Goal: Task Accomplishment & Management: Use online tool/utility

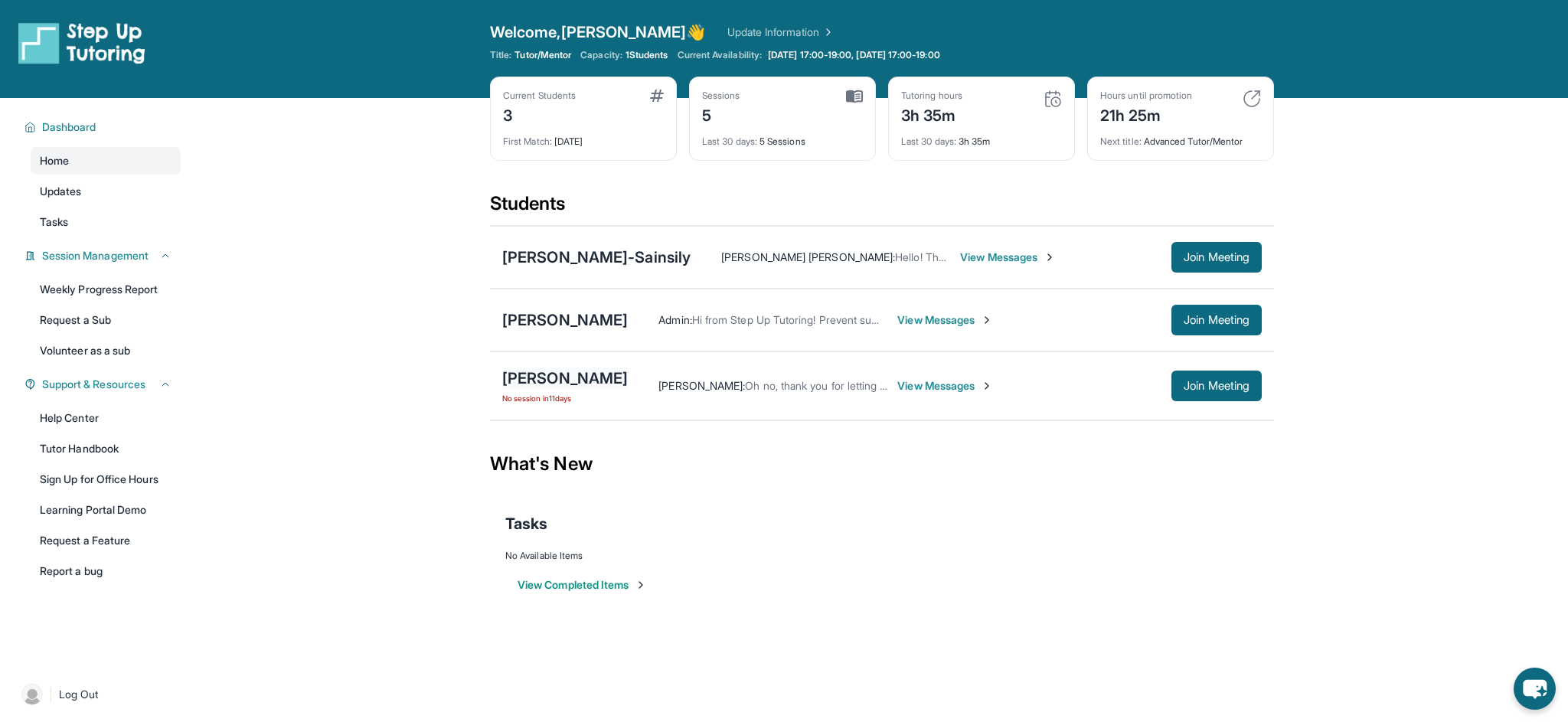
click at [563, 369] on div "[PERSON_NAME]" at bounding box center [565, 378] width 125 height 21
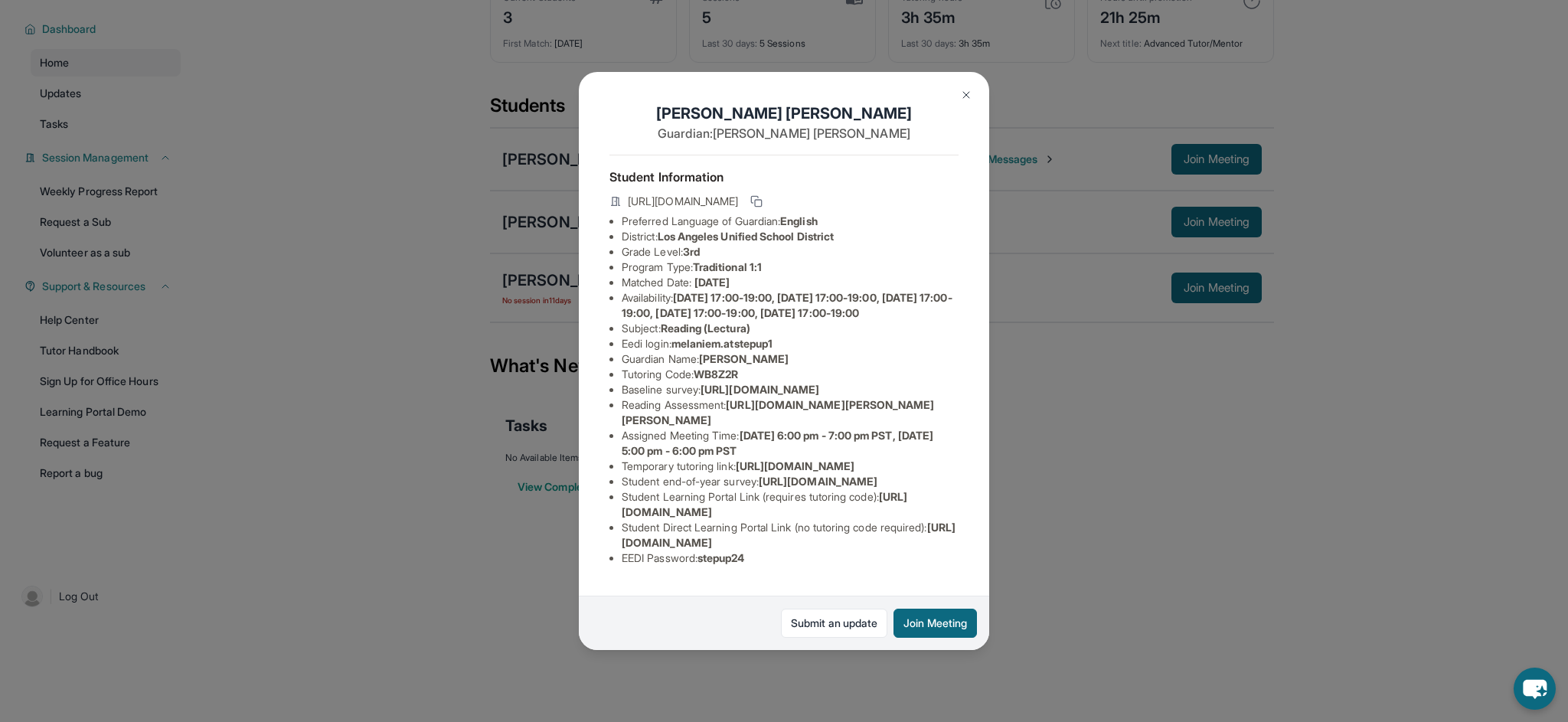
scroll to position [98, 0]
click at [850, 618] on link "Submit an update" at bounding box center [834, 623] width 107 height 29
click at [963, 102] on button at bounding box center [966, 95] width 30 height 30
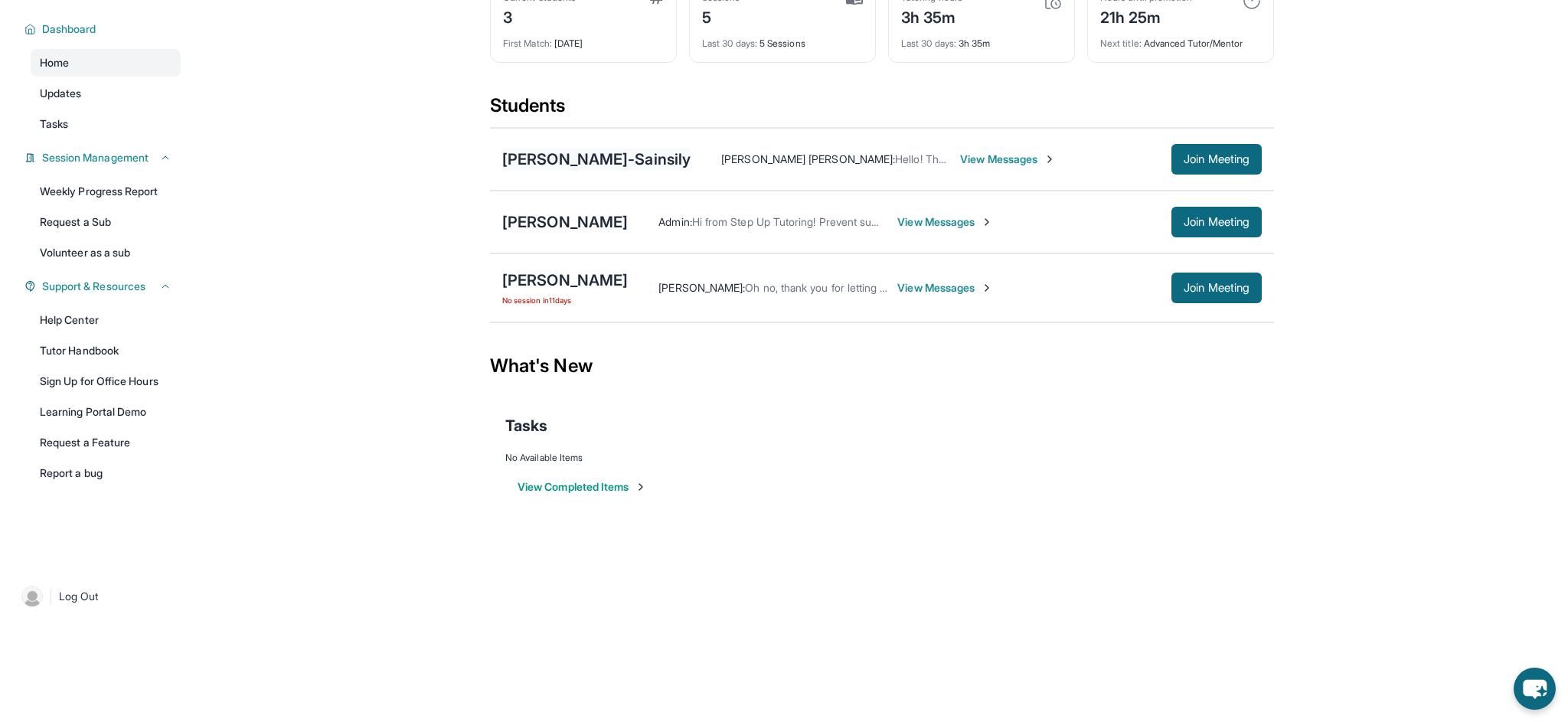
click at [661, 161] on div "[PERSON_NAME]-Sainsily" at bounding box center [596, 159] width 188 height 21
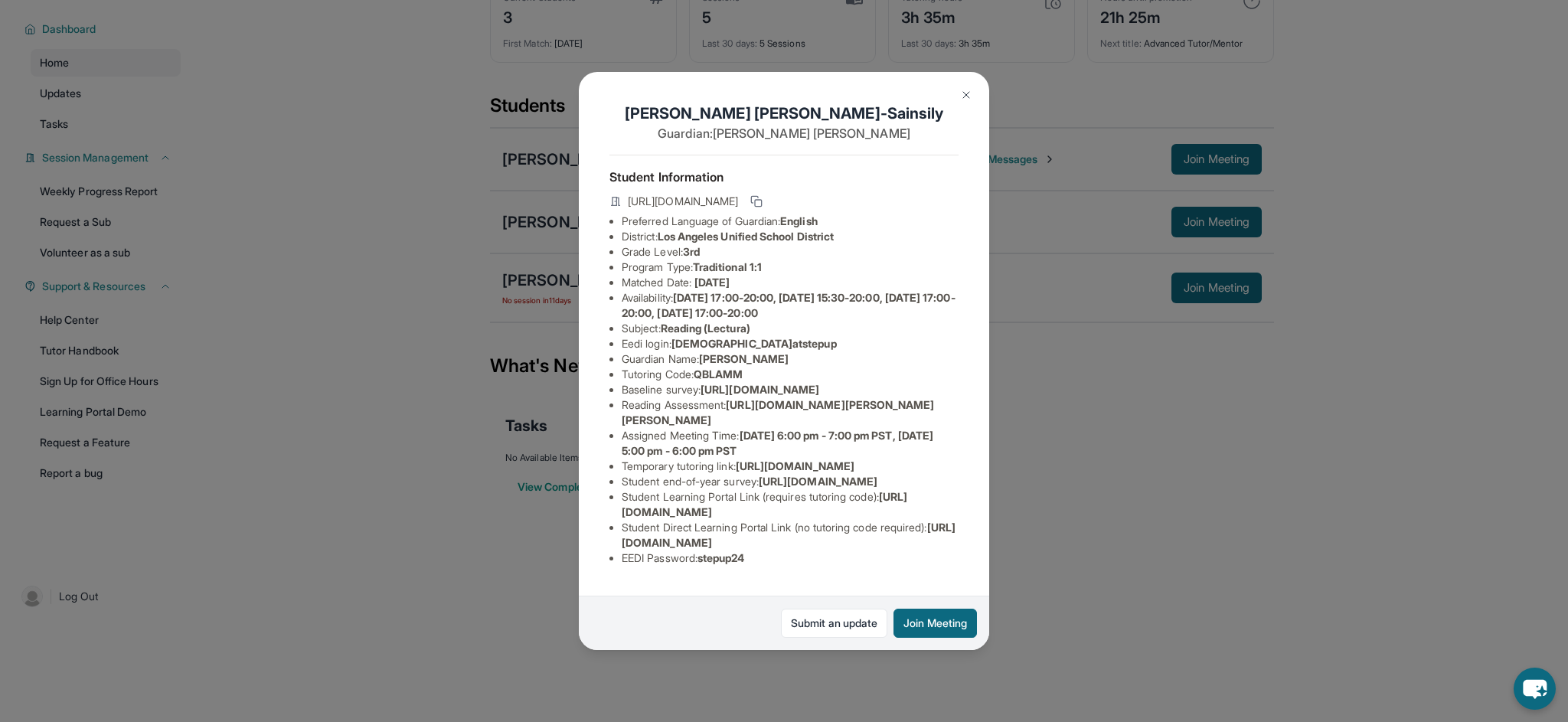
scroll to position [143, 0]
click at [828, 631] on link "Submit an update" at bounding box center [834, 623] width 107 height 29
click at [960, 93] on img at bounding box center [966, 95] width 13 height 13
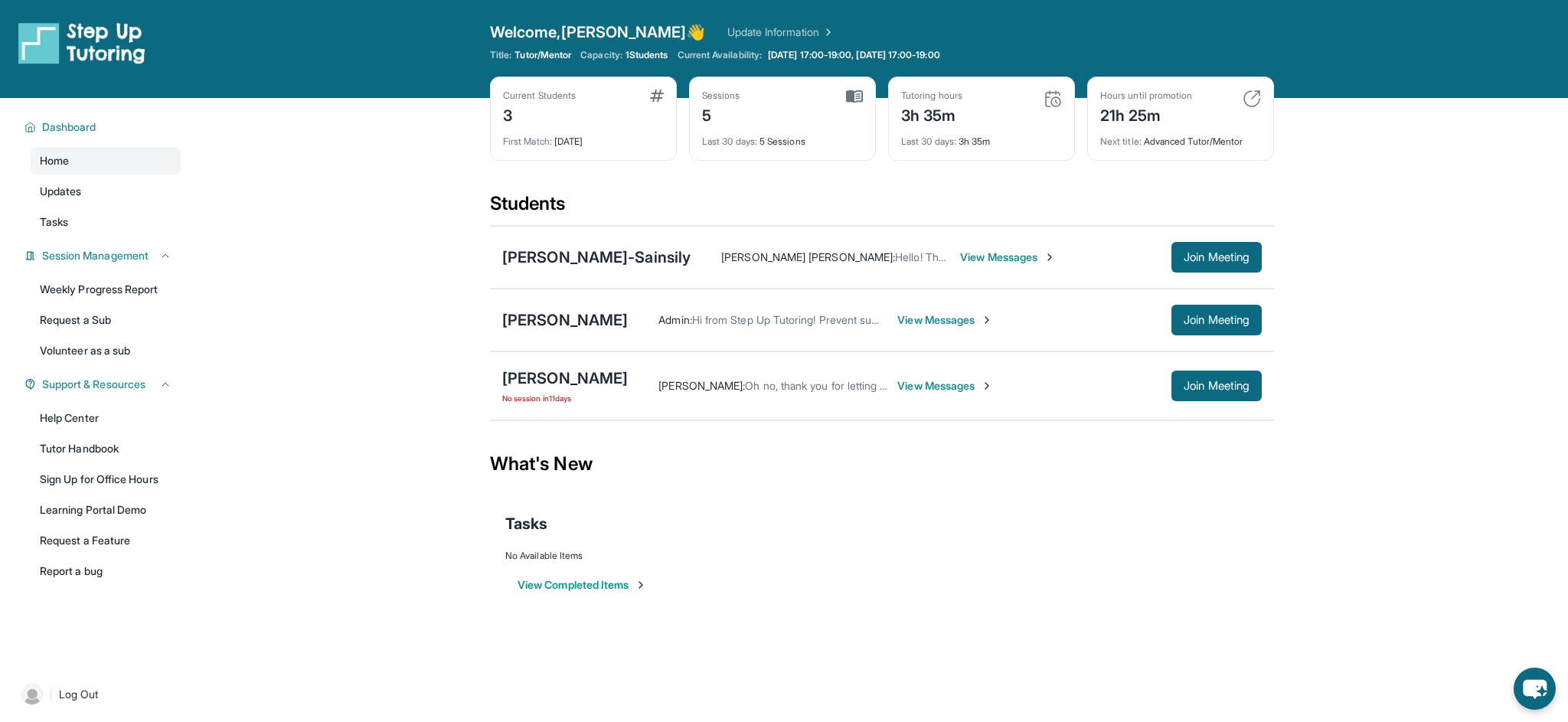
scroll to position [0, 0]
click at [1184, 253] on span "Join Meeting" at bounding box center [1217, 257] width 66 height 9
click at [1100, 193] on div "Students" at bounding box center [882, 209] width 784 height 34
click at [1250, 98] on img at bounding box center [1252, 99] width 19 height 19
click at [1164, 117] on div "21h 25m" at bounding box center [1146, 114] width 92 height 24
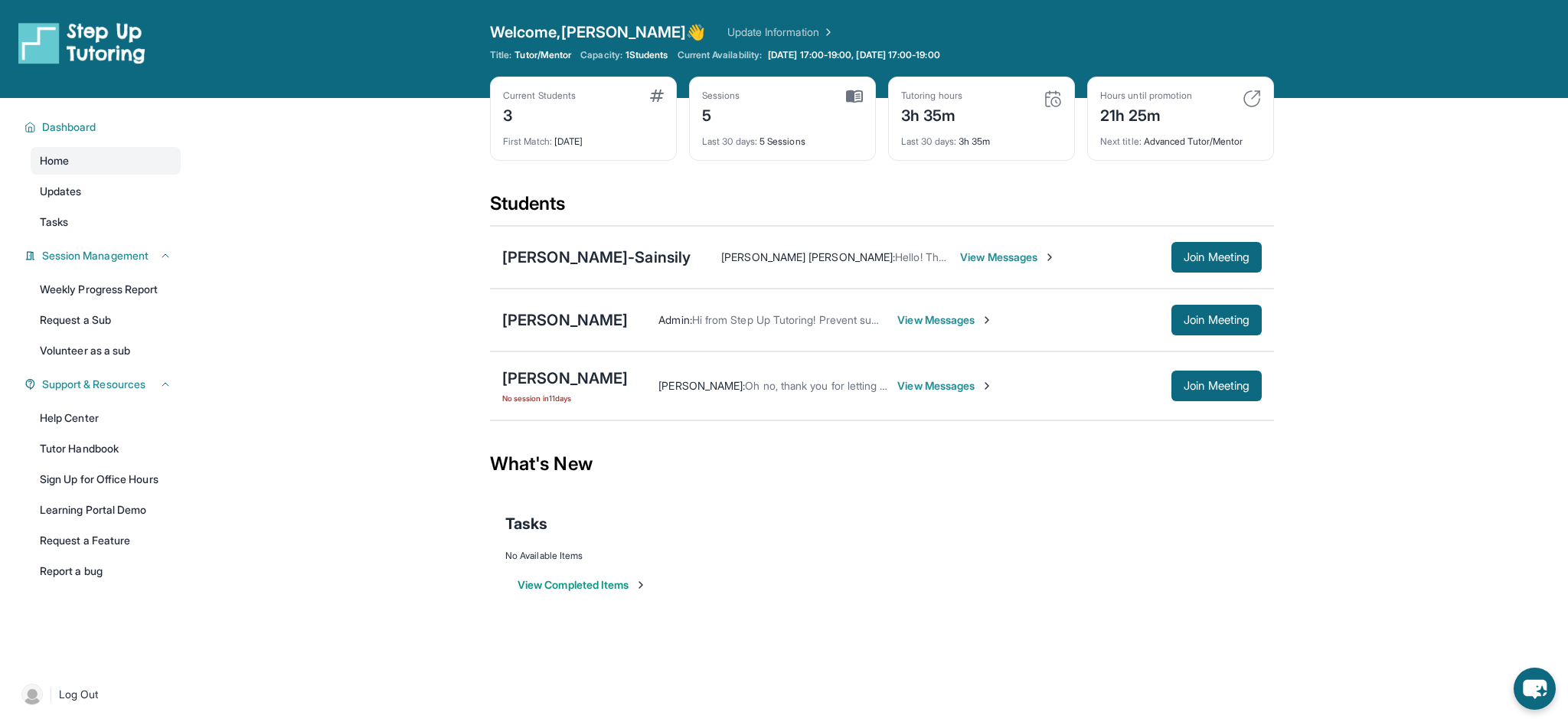
drag, startPoint x: 1153, startPoint y: 101, endPoint x: 1229, endPoint y: 107, distance: 76.2
click at [1153, 101] on div "Hours until promotion" at bounding box center [1146, 96] width 92 height 13
click at [1257, 90] on img at bounding box center [1252, 99] width 19 height 19
click at [1248, 98] on img at bounding box center [1252, 99] width 19 height 19
drag, startPoint x: 1054, startPoint y: 125, endPoint x: 1065, endPoint y: 125, distance: 11.0
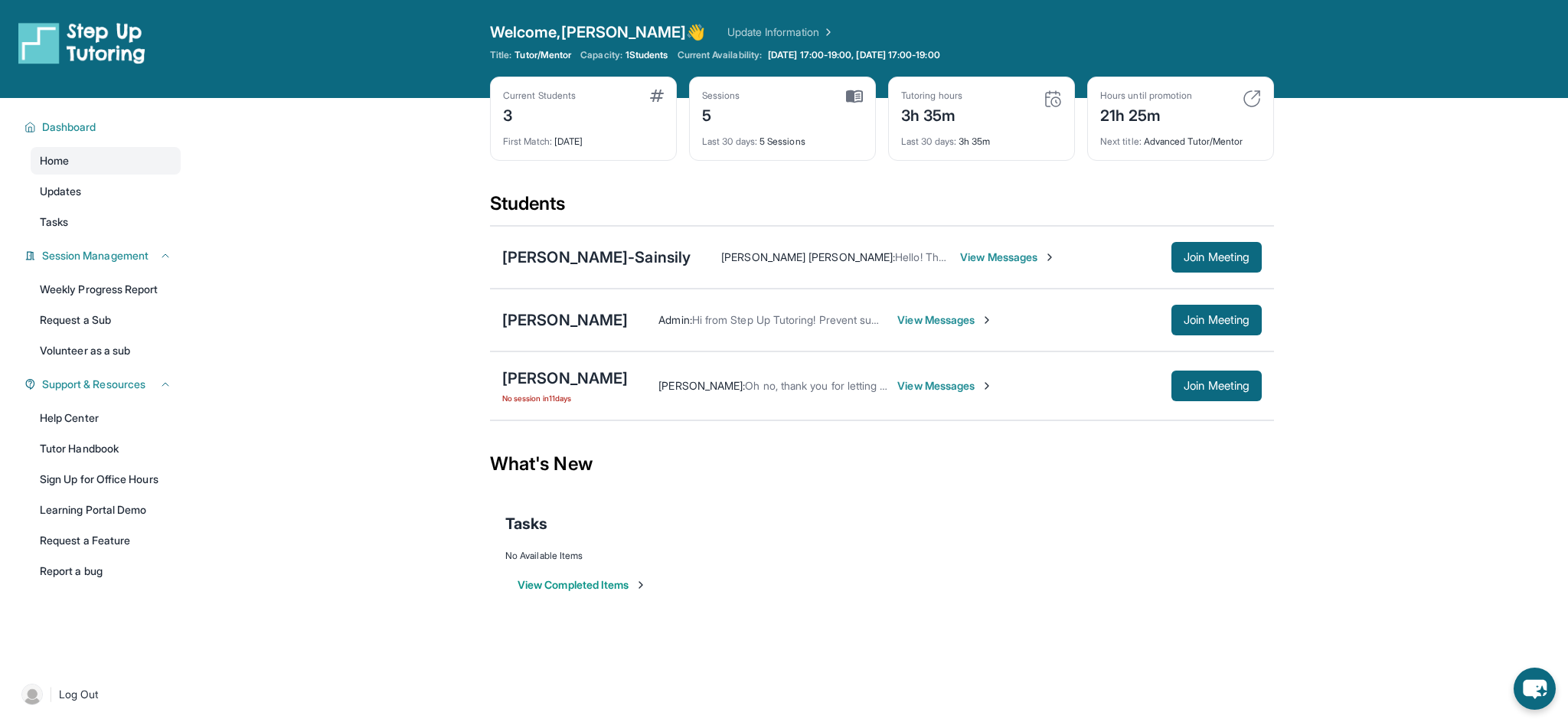
click at [1065, 125] on div "Tutoring hours 3h 35m Last 30 days : 3h 35m" at bounding box center [981, 119] width 187 height 84
drag, startPoint x: 938, startPoint y: 119, endPoint x: 870, endPoint y: 161, distance: 79.9
click at [934, 120] on div "3h 35m" at bounding box center [931, 114] width 61 height 24
click at [1058, 99] on img at bounding box center [1053, 99] width 19 height 19
click at [526, 375] on div "[PERSON_NAME]" at bounding box center [565, 378] width 125 height 21
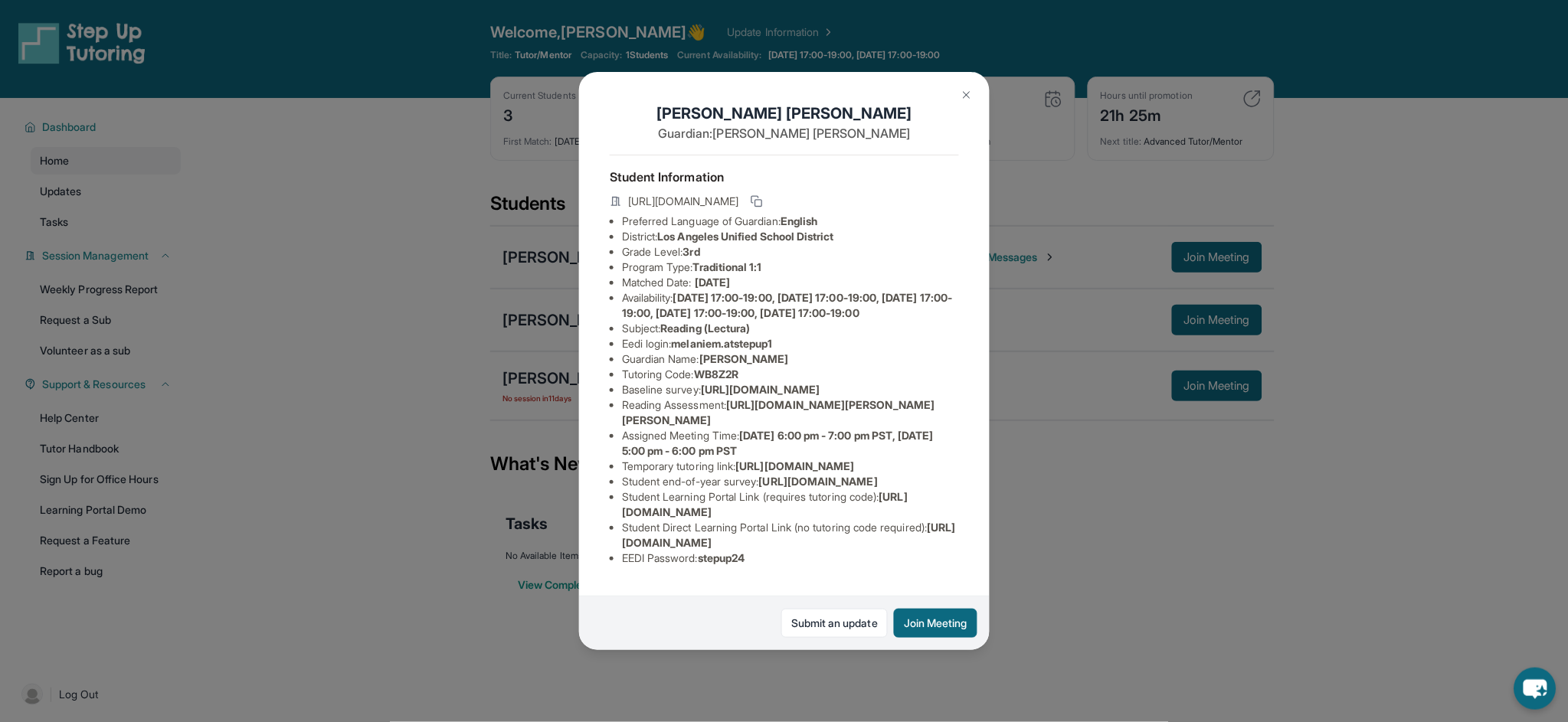
scroll to position [159, 0]
click at [969, 99] on img at bounding box center [967, 95] width 13 height 13
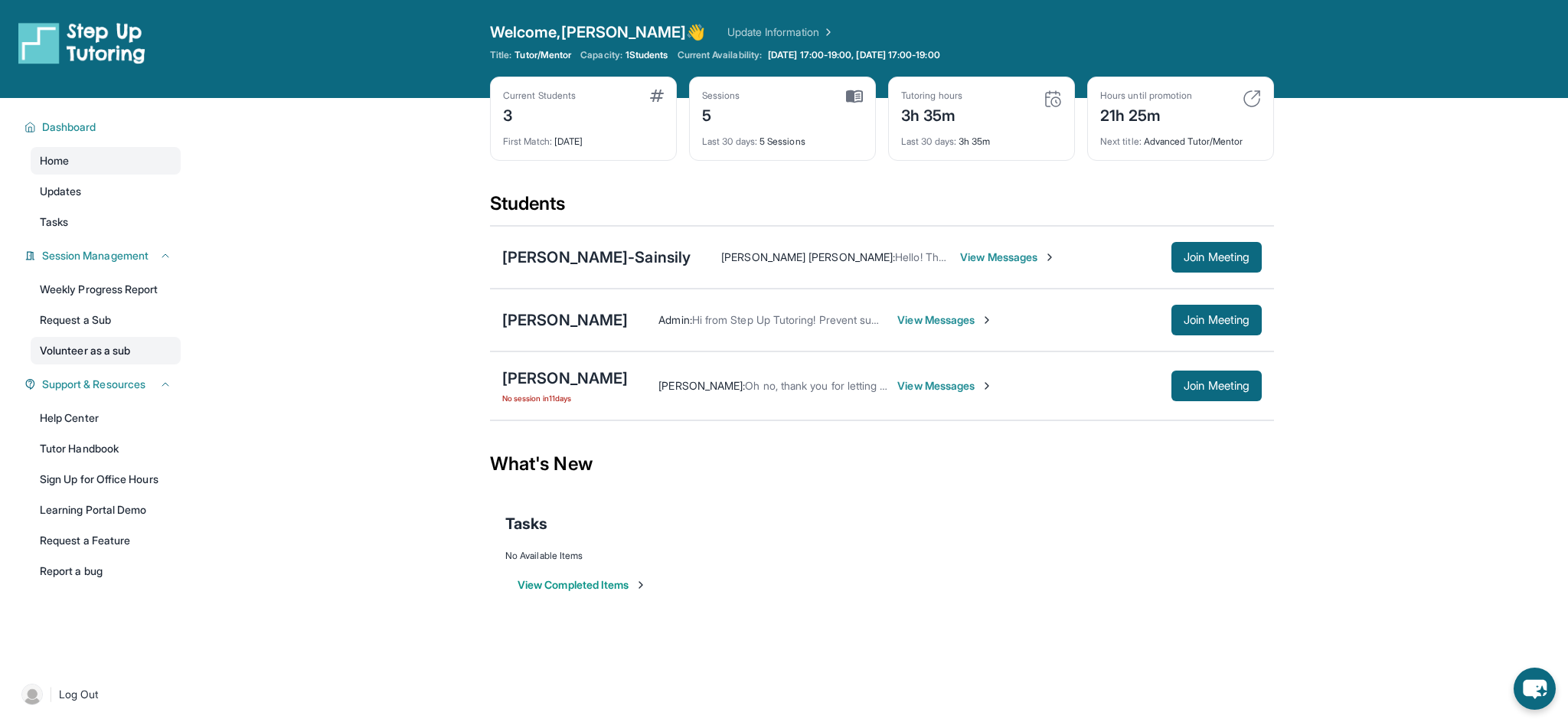
click at [128, 347] on link "Volunteer as a sub" at bounding box center [106, 350] width 150 height 28
click at [1205, 249] on button "Join Meeting" at bounding box center [1216, 257] width 90 height 30
click at [1203, 268] on button "Join Meeting" at bounding box center [1216, 257] width 90 height 30
click at [1204, 264] on button "Join Meeting" at bounding box center [1216, 257] width 90 height 30
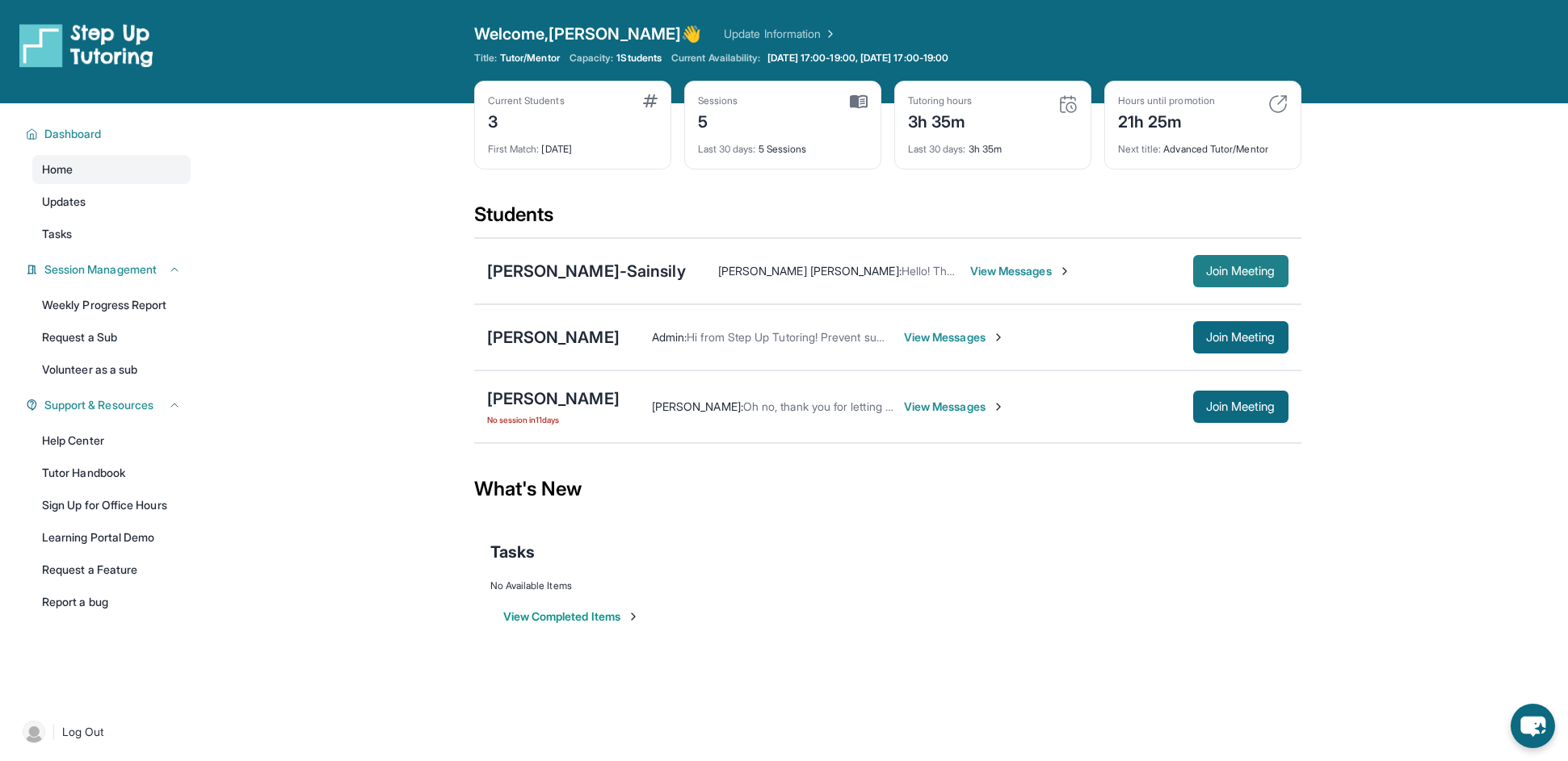
click at [1246, 270] on span "Join Meeting" at bounding box center [1241, 271] width 70 height 9
